Goal: Check status

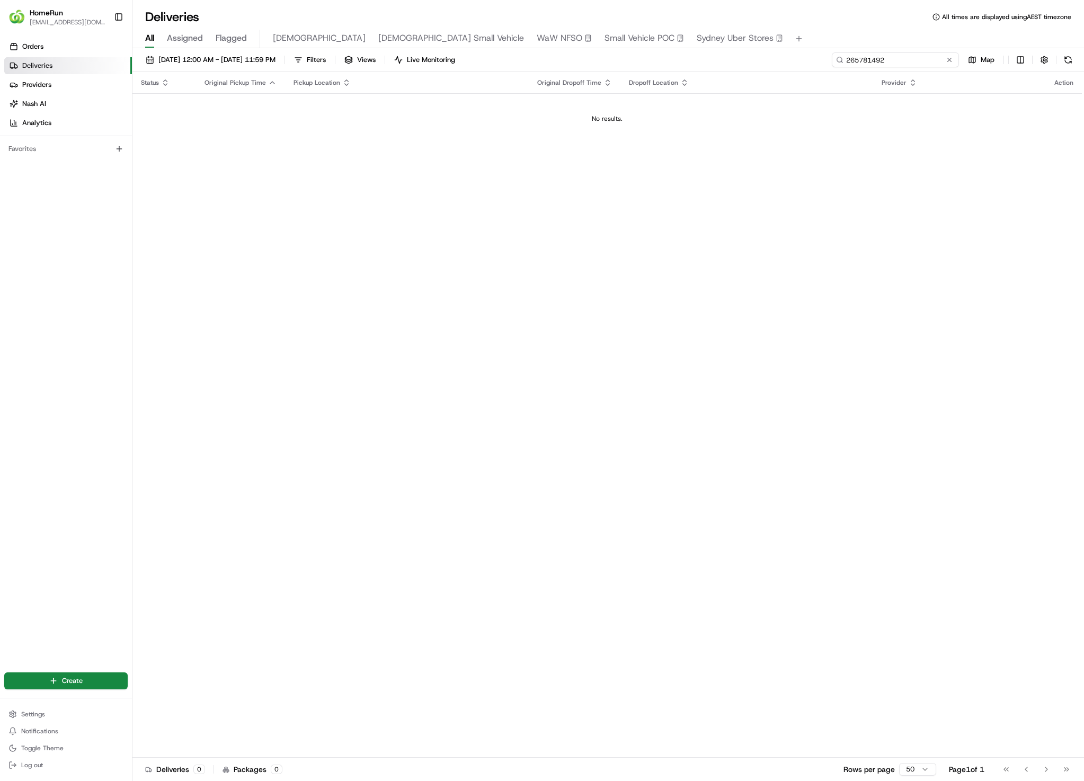
click at [902, 60] on input "265781492" at bounding box center [894, 59] width 127 height 15
paste input "357758"
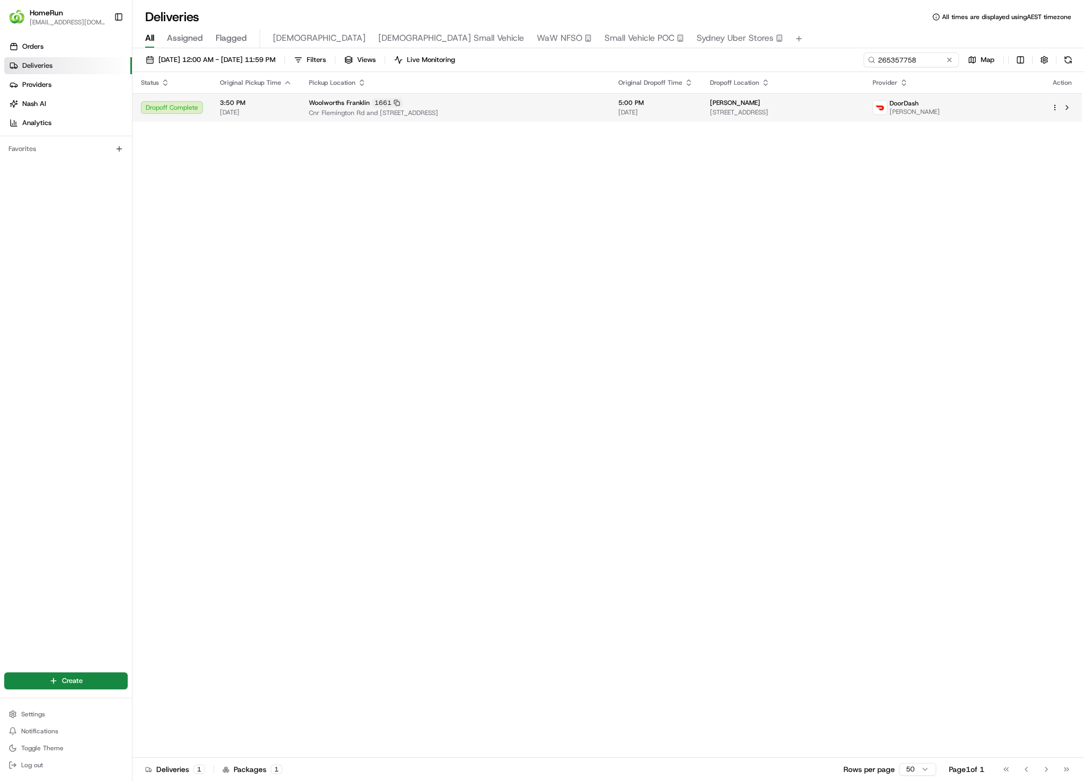
click at [741, 120] on td "[PERSON_NAME] [STREET_ADDRESS]" at bounding box center [782, 107] width 163 height 29
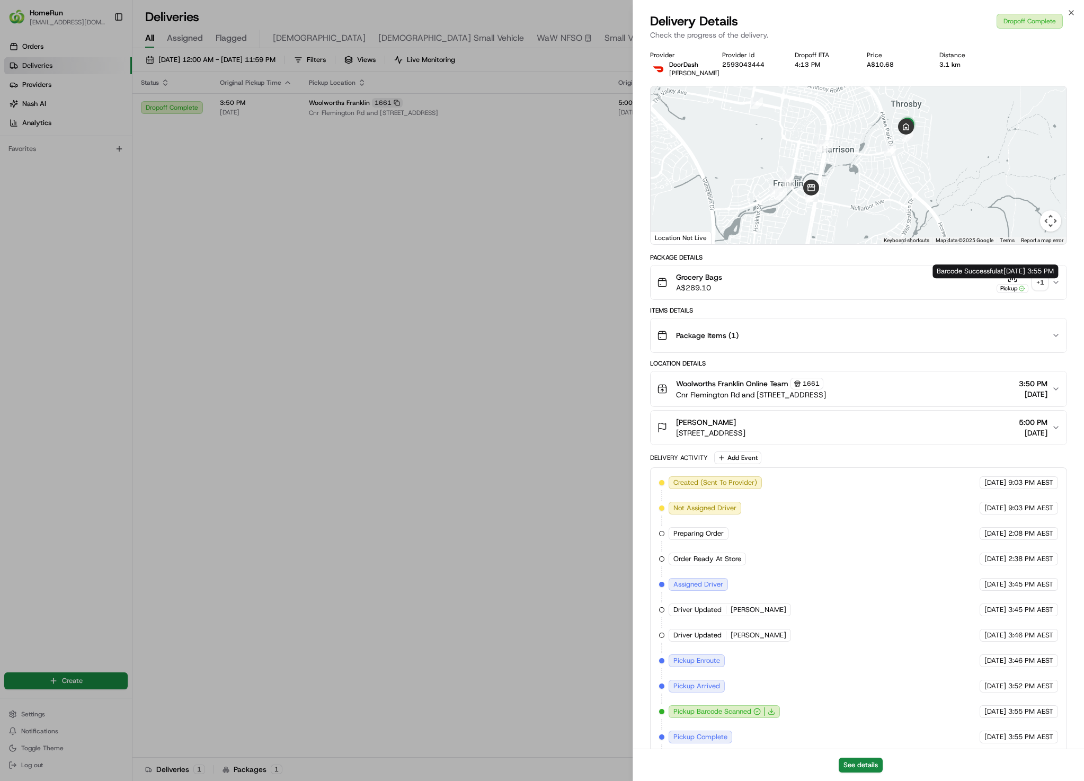
click at [1037, 290] on div "+ 1" at bounding box center [1039, 282] width 15 height 15
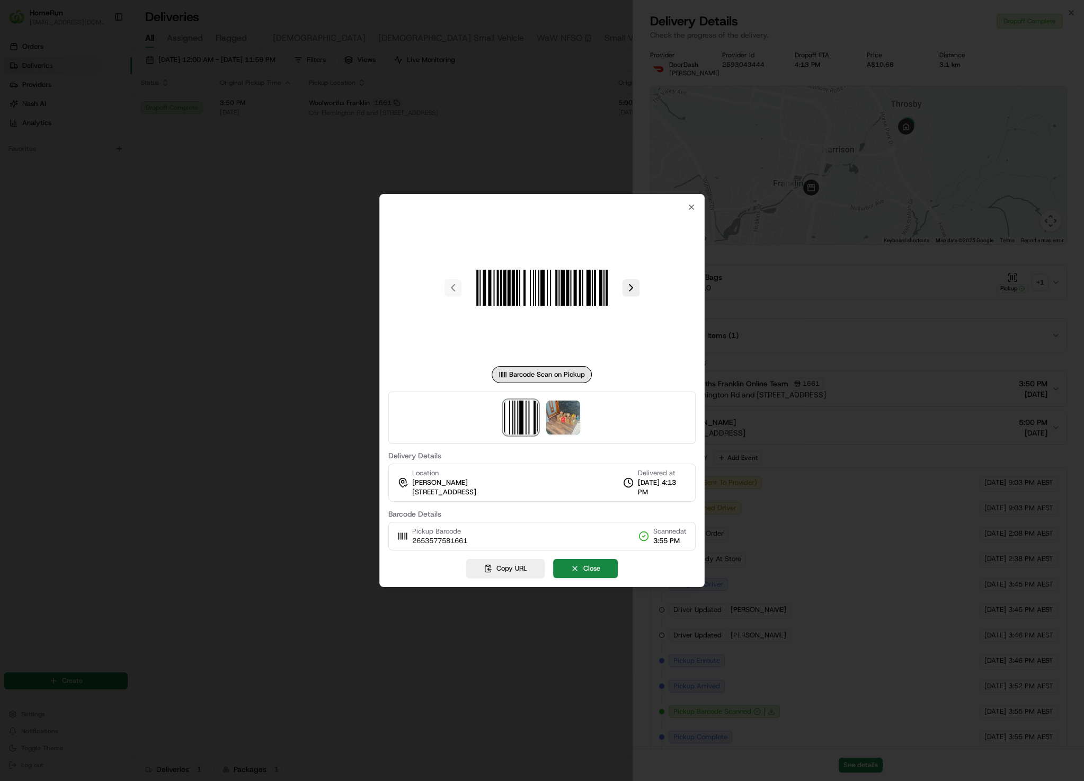
drag, startPoint x: 586, startPoint y: 418, endPoint x: 581, endPoint y: 422, distance: 5.7
click at [585, 418] on div at bounding box center [541, 417] width 307 height 52
click at [574, 424] on img at bounding box center [563, 417] width 34 height 34
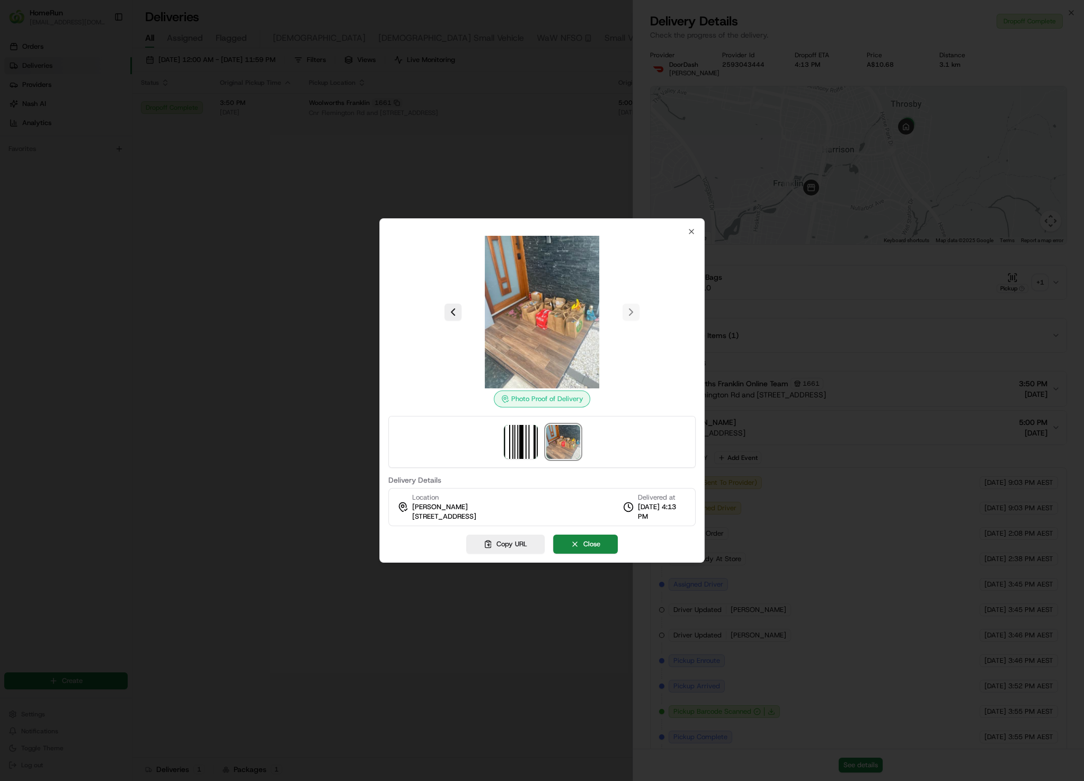
click at [882, 329] on div at bounding box center [542, 390] width 1084 height 781
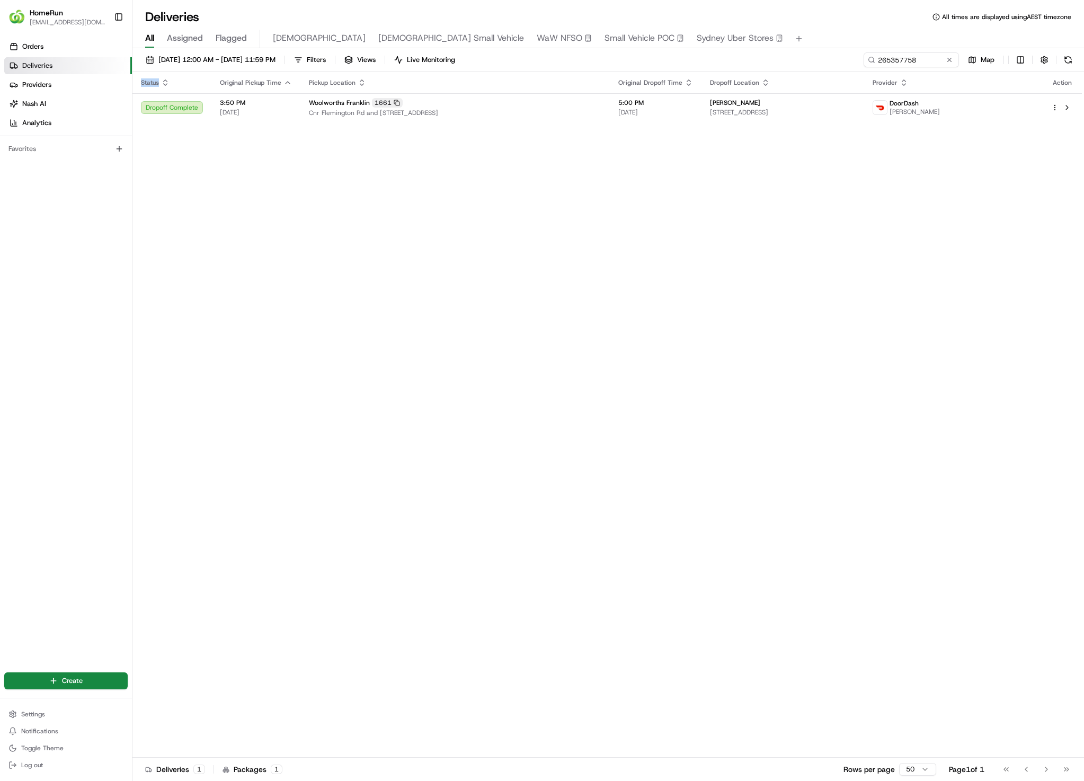
click at [487, 278] on div "Status Original Pickup Time Pickup Location Original Dropoff Time Dropoff Locat…" at bounding box center [606, 414] width 949 height 685
click at [920, 68] on div "[DATE] 12:00 AM - [DATE] 11:59 PM Filters Views Live Monitoring 265357758 Map" at bounding box center [607, 62] width 951 height 20
click at [922, 63] on input "265357758" at bounding box center [894, 59] width 127 height 15
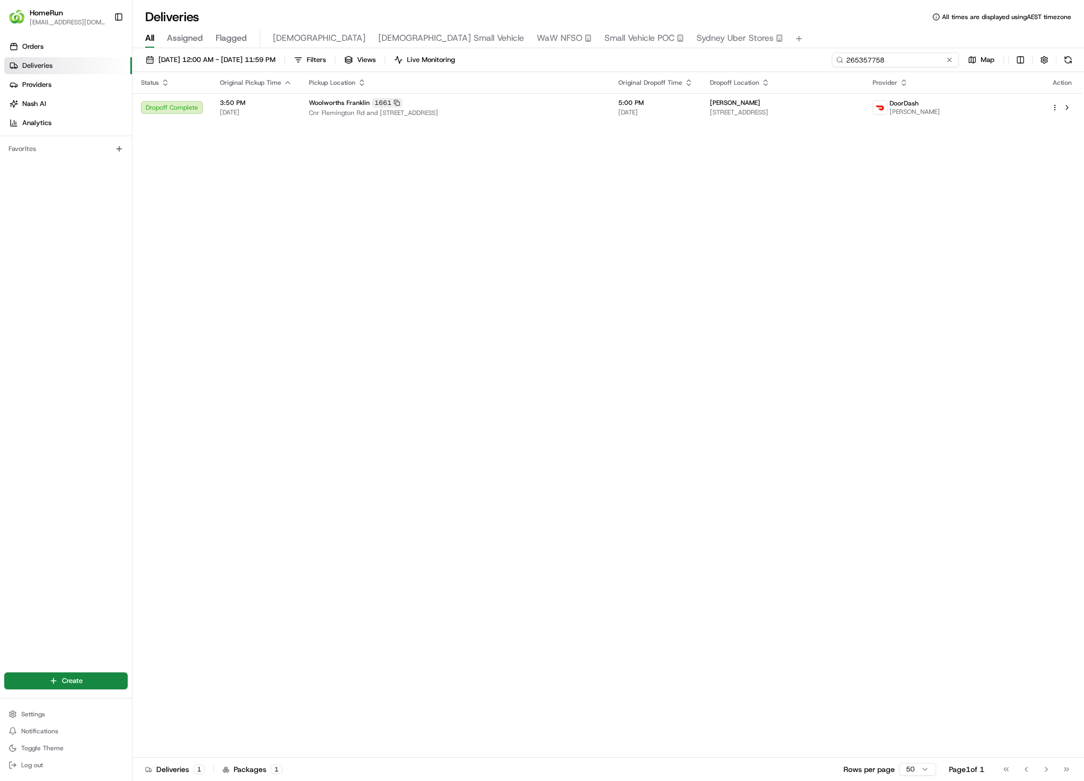
paste input "86260"
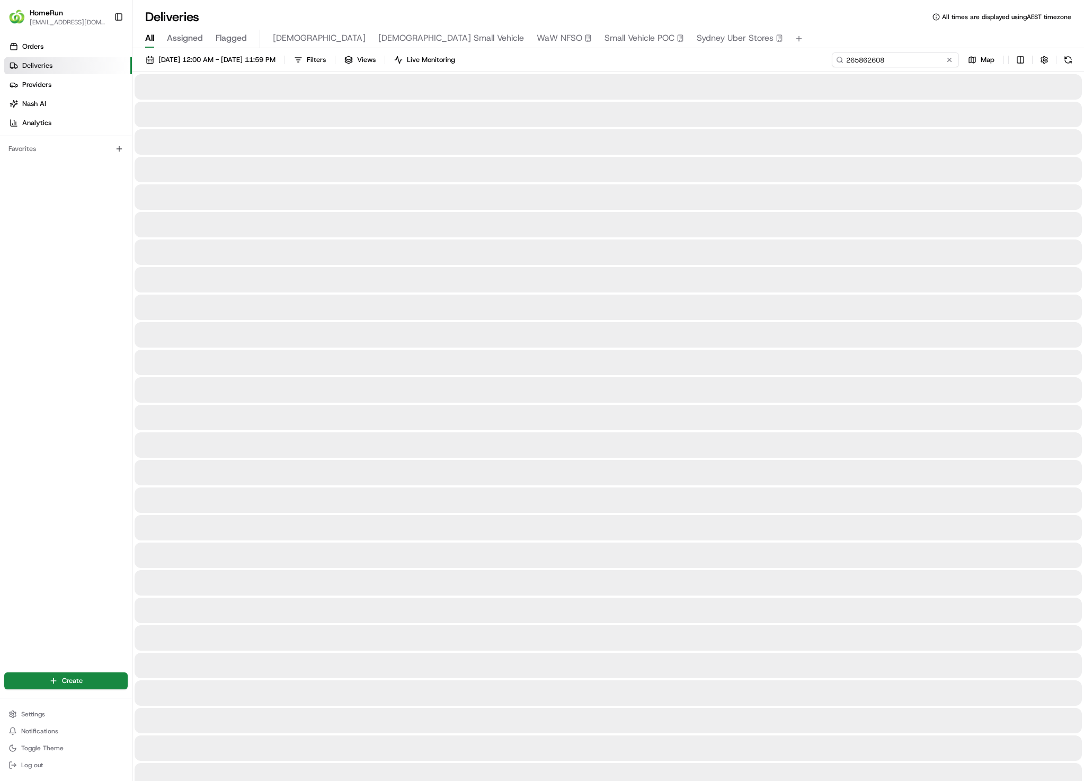
type input "265862608"
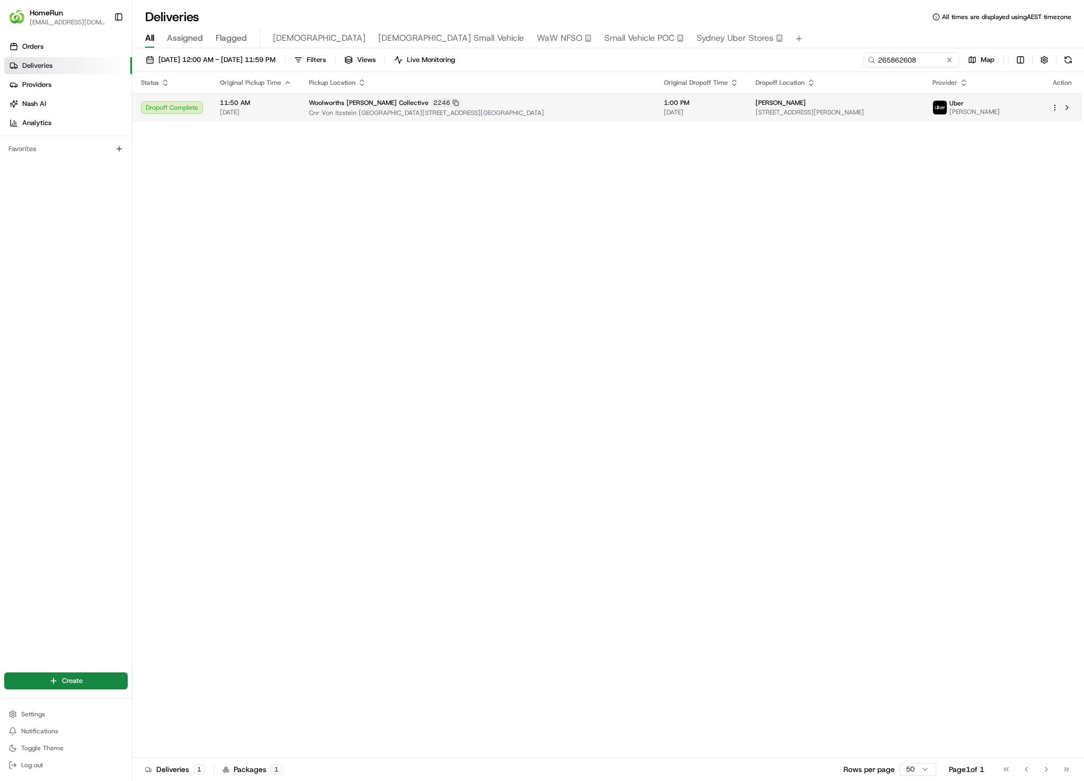
click at [885, 120] on td "[PERSON_NAME] [STREET_ADDRESS][PERSON_NAME]" at bounding box center [835, 107] width 177 height 29
click at [427, 371] on div "Status Original Pickup Time Pickup Location Original Dropoff Time Dropoff Locat…" at bounding box center [606, 414] width 949 height 685
